Goal: Task Accomplishment & Management: Use online tool/utility

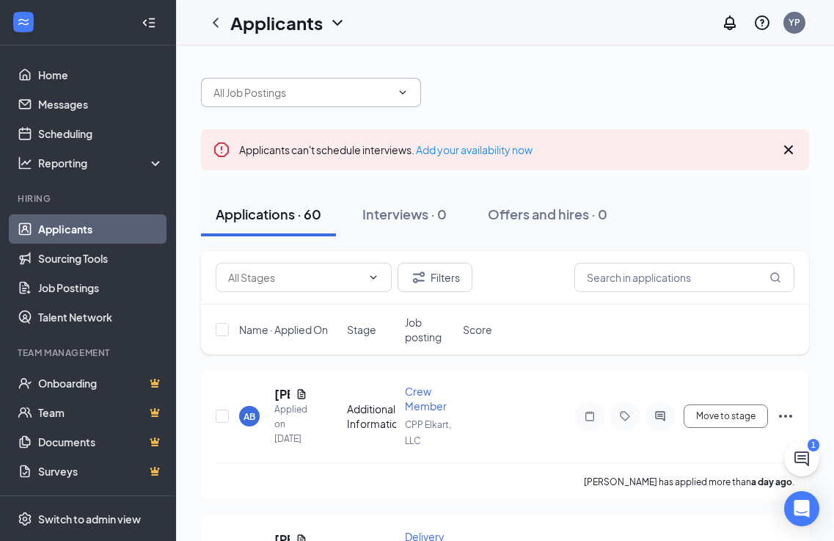
click at [404, 77] on div at bounding box center [505, 85] width 608 height 44
click at [398, 84] on span at bounding box center [311, 92] width 220 height 29
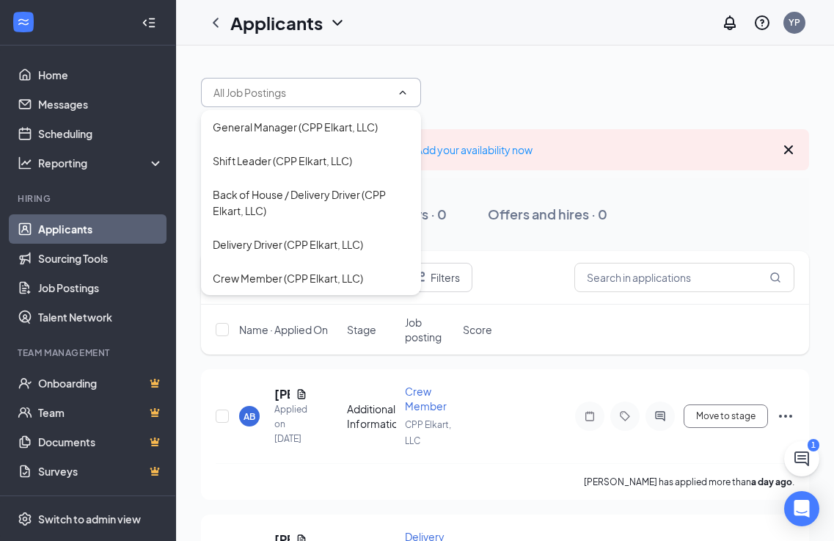
click at [516, 76] on div at bounding box center [505, 85] width 608 height 44
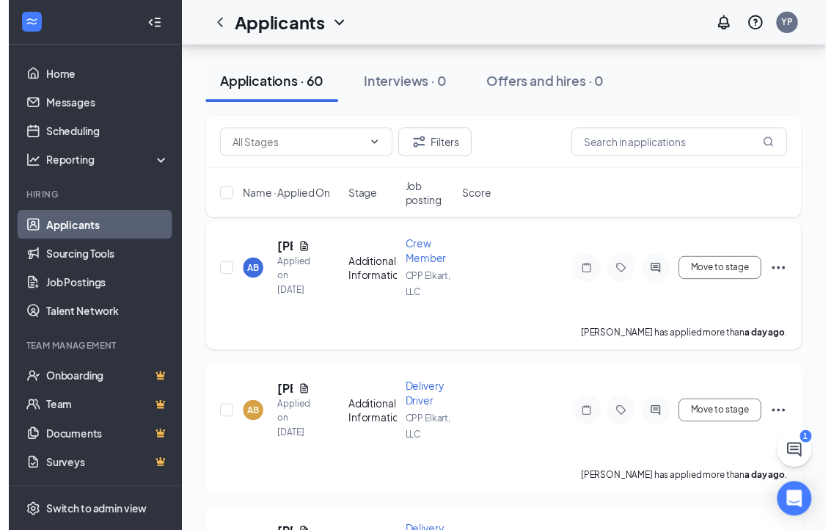
scroll to position [147, 0]
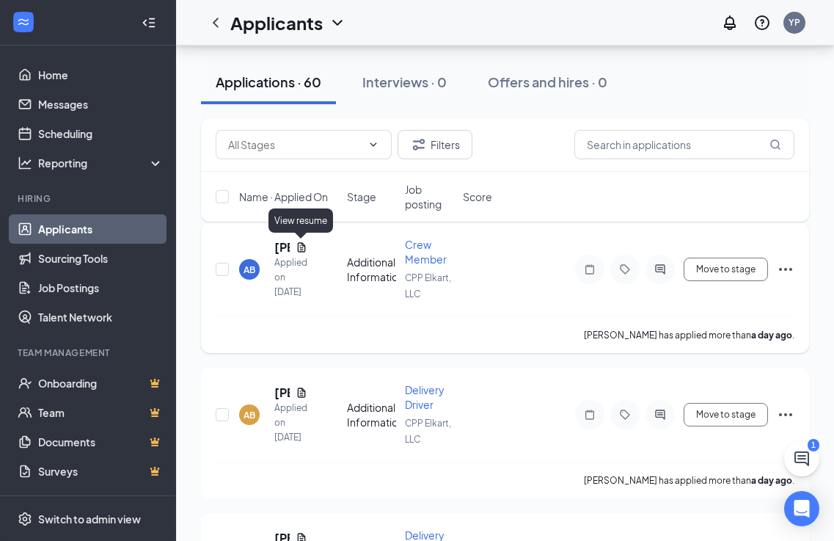
click at [305, 242] on icon "Document" at bounding box center [302, 247] width 12 height 12
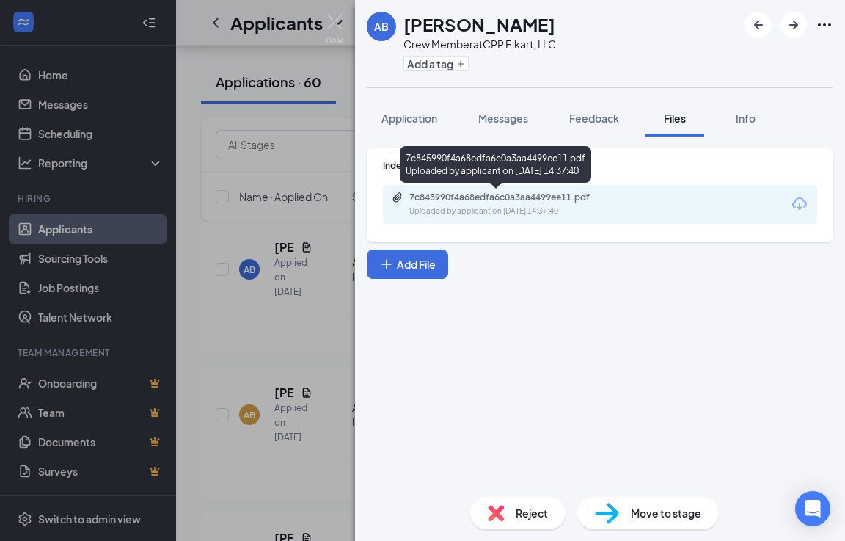
click at [555, 205] on div "7c845990f4a68edfa6c0a3aa4499ee11.pdf Uploaded by applicant on [DATE] 14:37:40" at bounding box center [511, 204] width 238 height 26
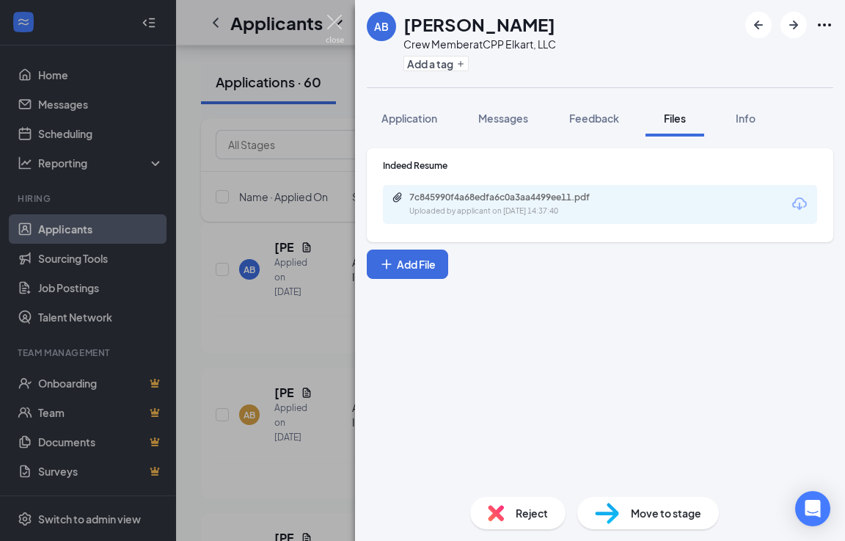
click at [334, 22] on img at bounding box center [335, 29] width 18 height 29
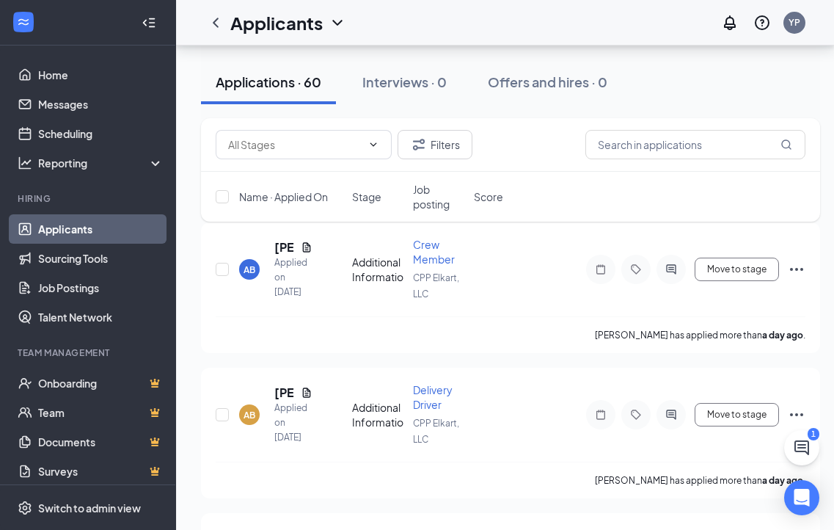
click at [471, 19] on div "Applicants YP" at bounding box center [505, 22] width 658 height 45
click at [424, 15] on div "Applicants YP" at bounding box center [505, 22] width 658 height 45
